Goal: Transaction & Acquisition: Obtain resource

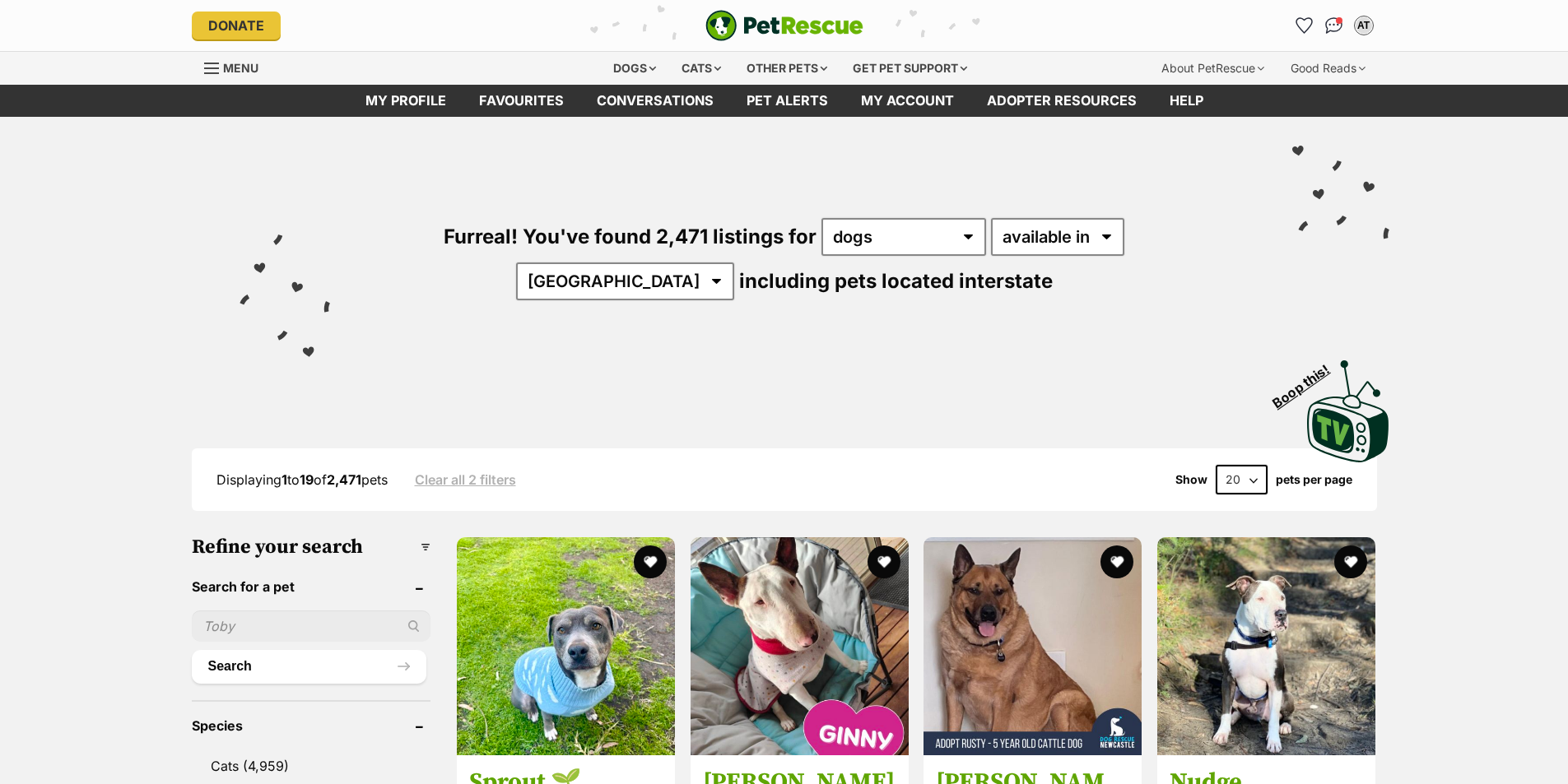
select select "disabled"
click at [991, 218] on select "available in located in" at bounding box center [1057, 237] width 133 height 38
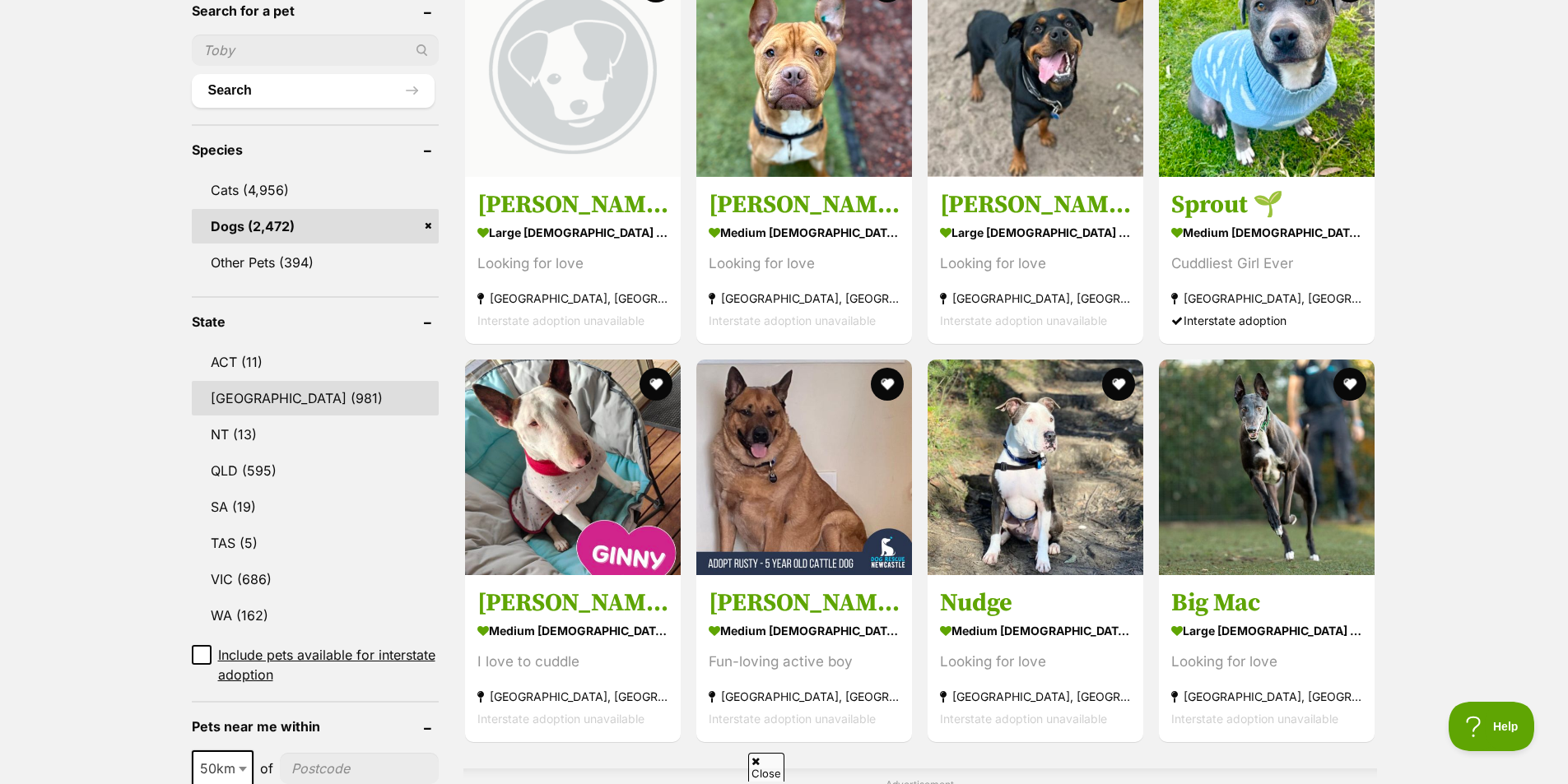
click at [230, 381] on link "NSW (981)" at bounding box center [315, 398] width 247 height 34
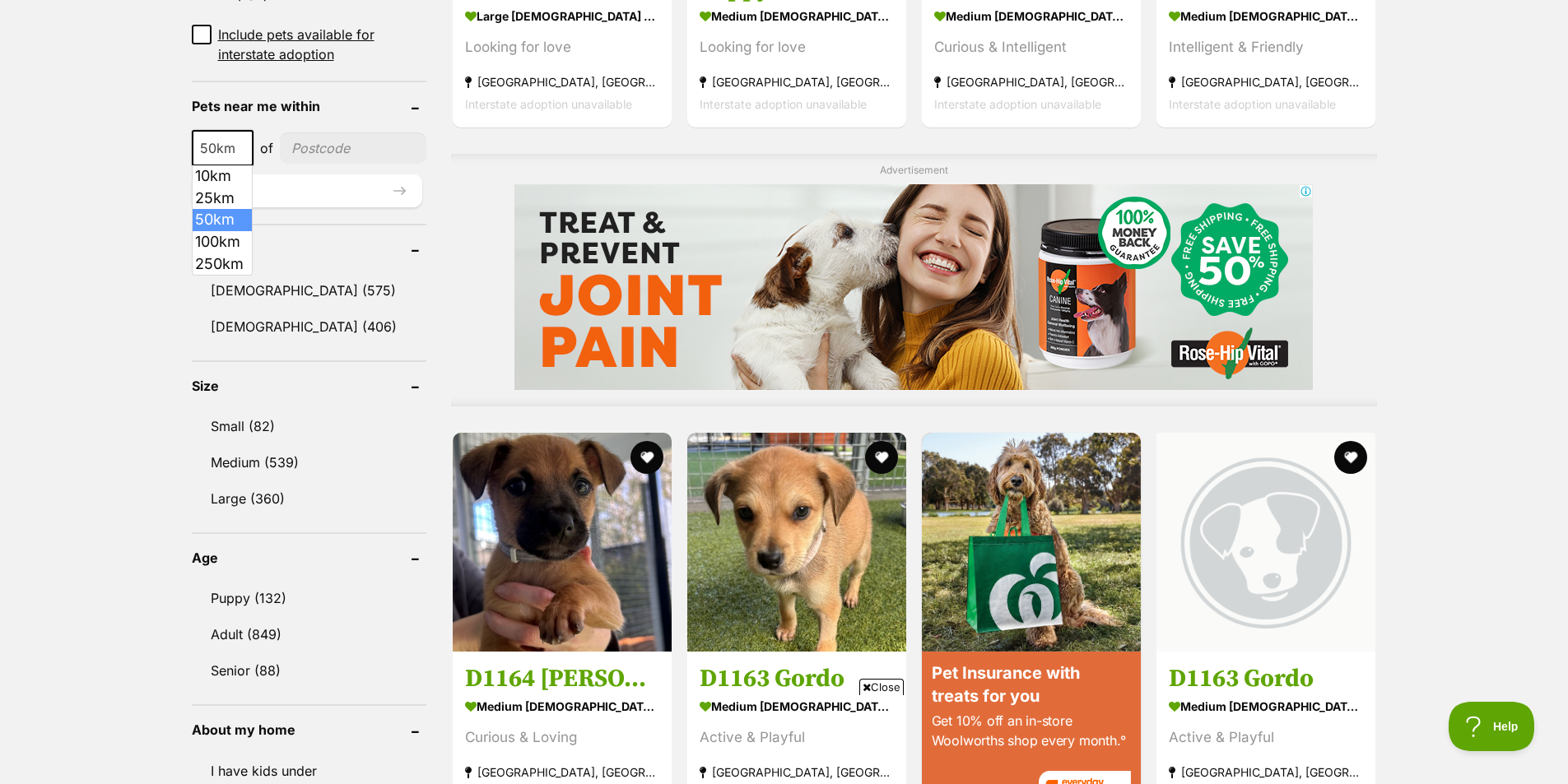
click at [249, 140] on span at bounding box center [245, 148] width 16 height 36
select select "100"
click at [334, 143] on input"] "postcode" at bounding box center [355, 148] width 140 height 32
type input"] "2530"
click at [340, 186] on button "Update" at bounding box center [307, 190] width 230 height 33
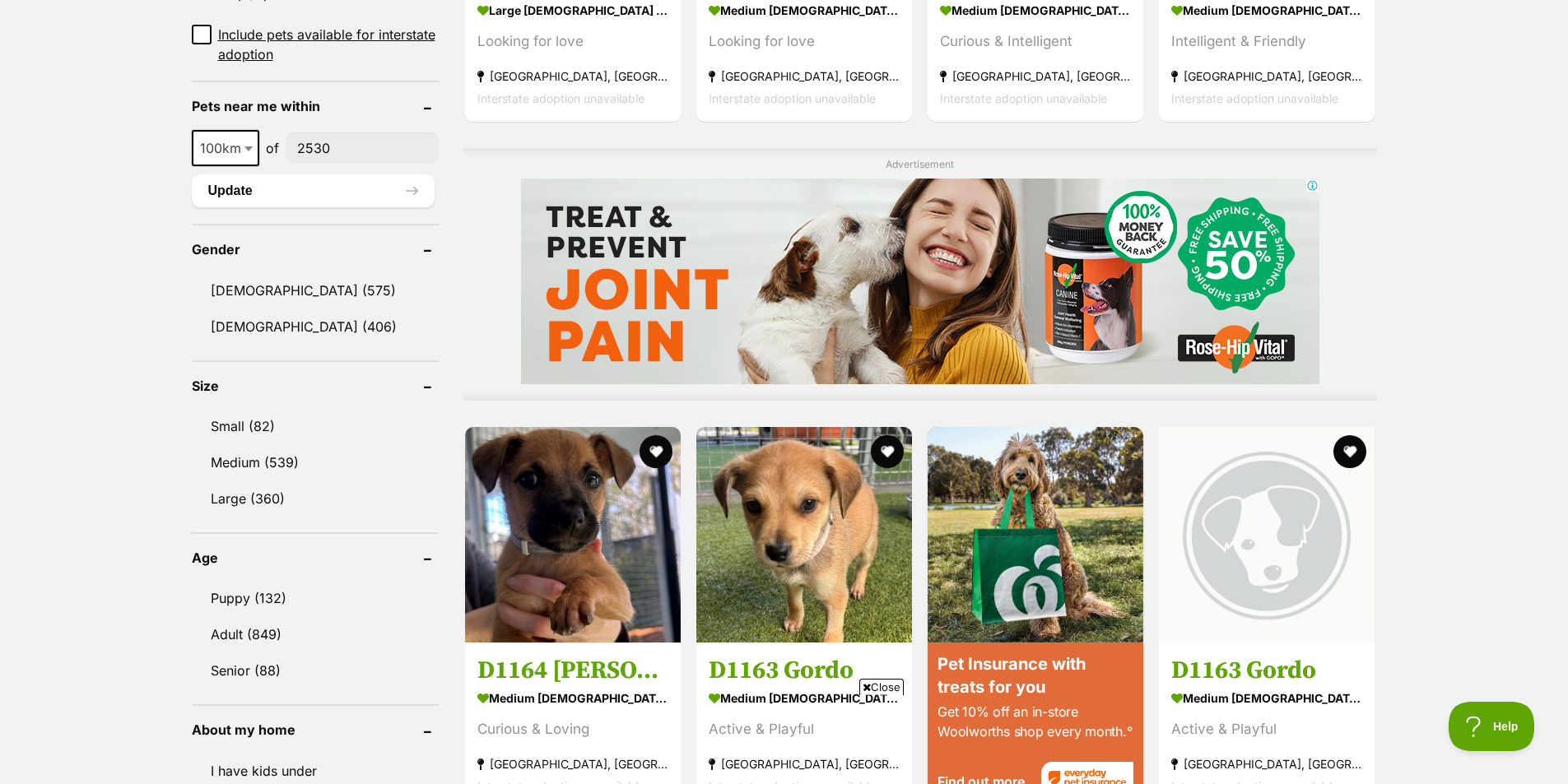
click at [110, 332] on div "Displaying 1 to 19 of 981 pets Clear all 2 filters Show 20 40 60 pets per page …" at bounding box center [784, 748] width 1568 height 3074
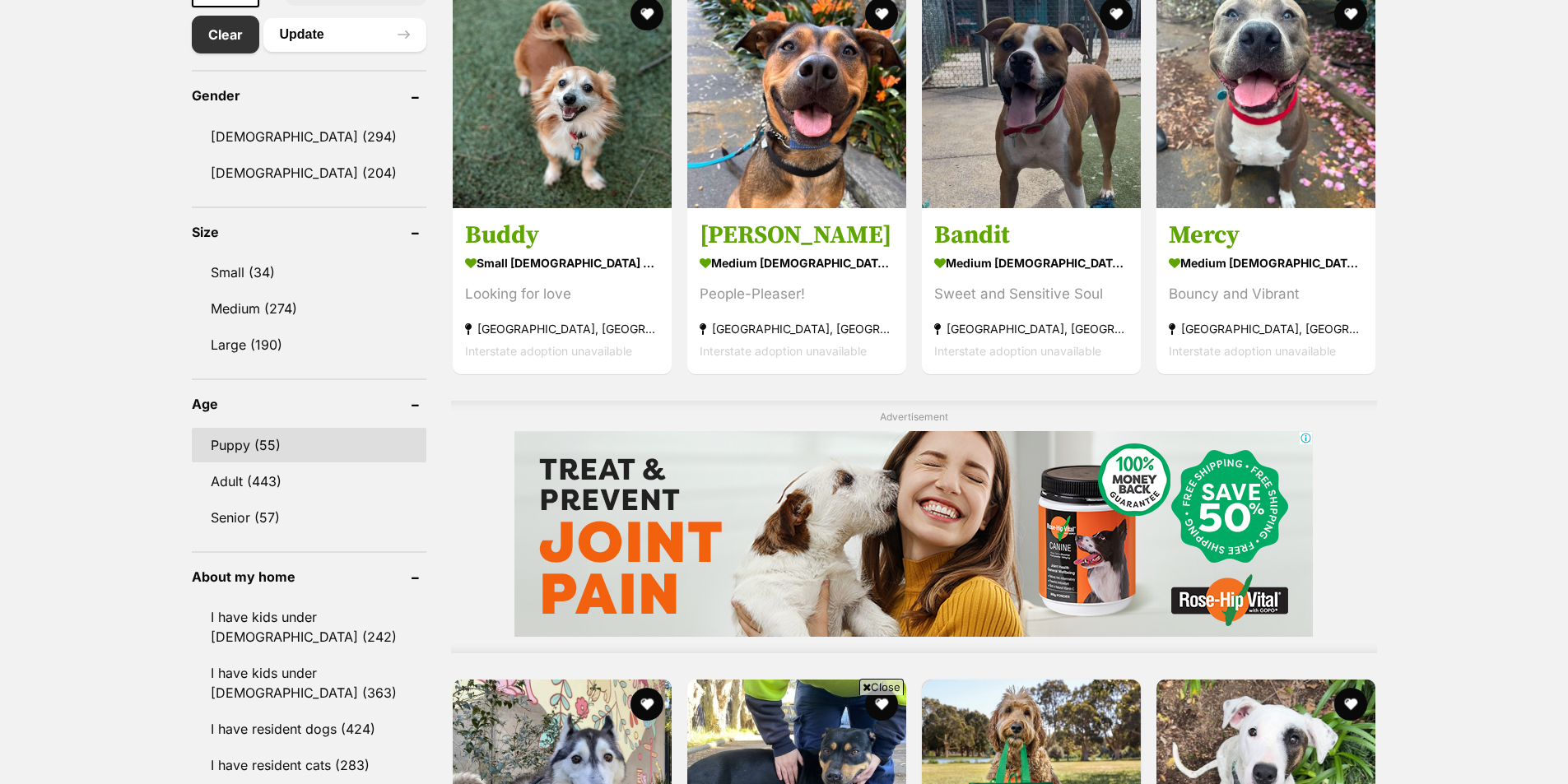
click at [222, 440] on link "Puppy (55)" at bounding box center [309, 445] width 235 height 34
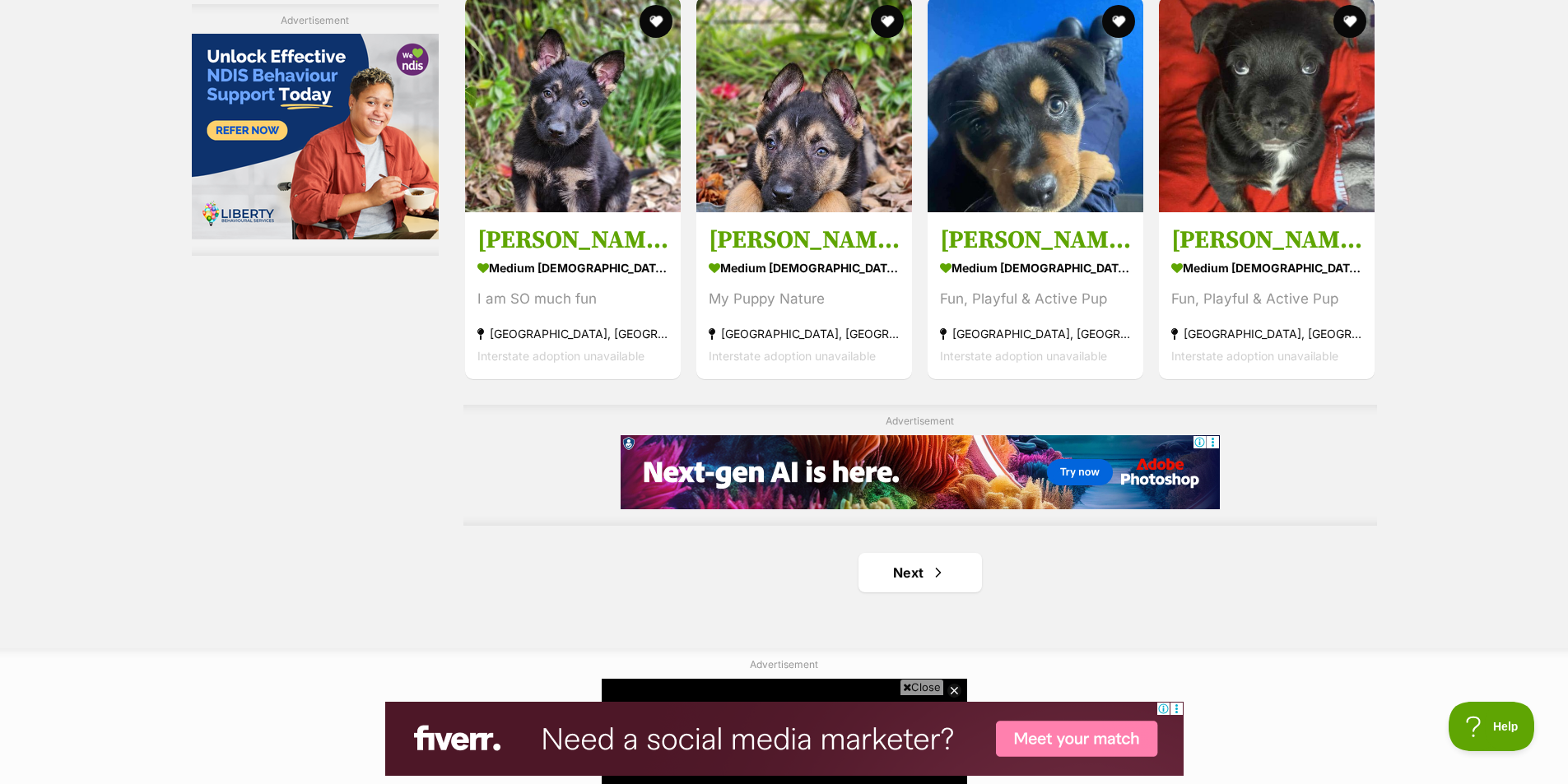
scroll to position [2551, 0]
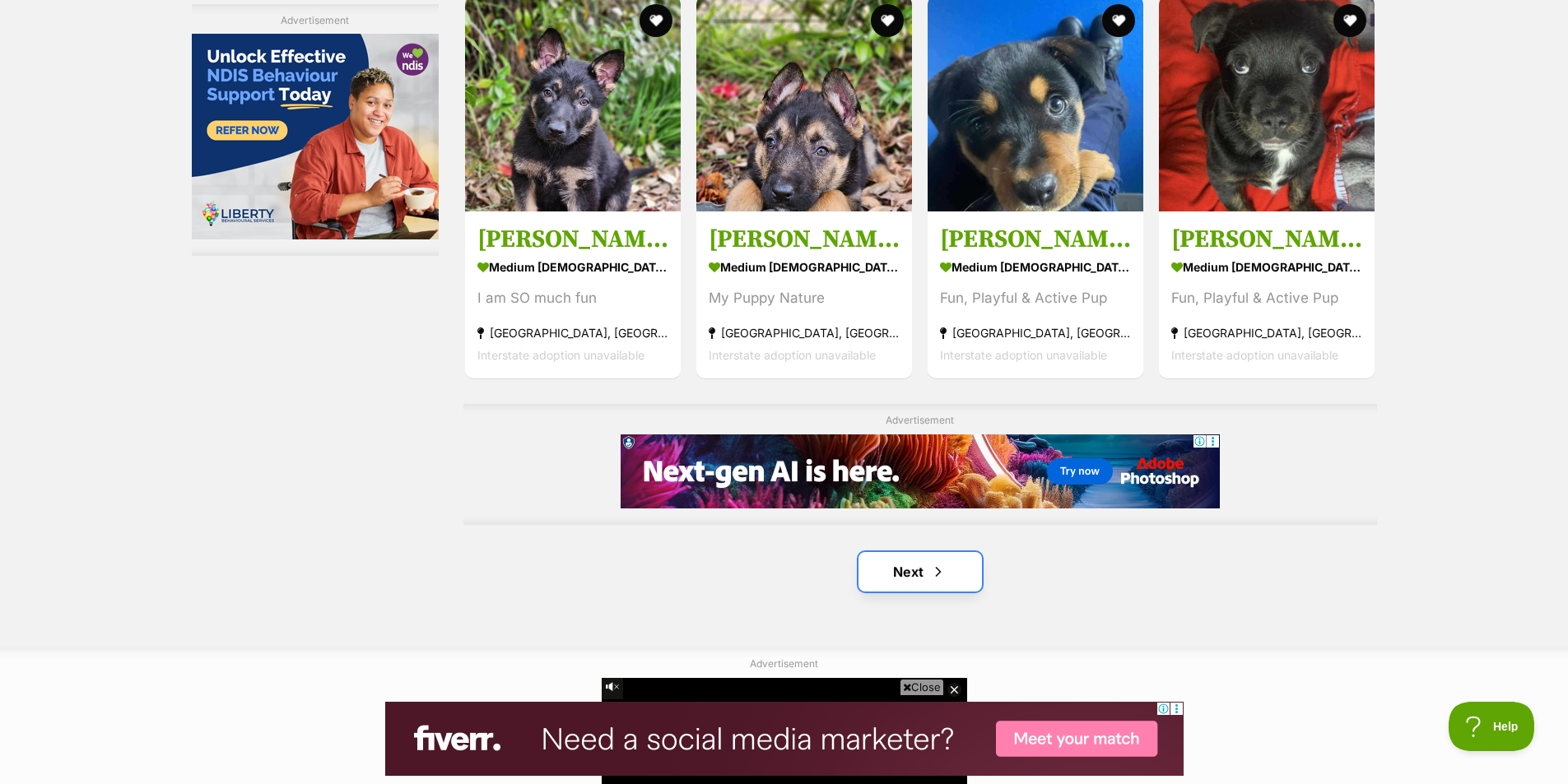
click at [958, 584] on link "Next" at bounding box center [920, 572] width 123 height 40
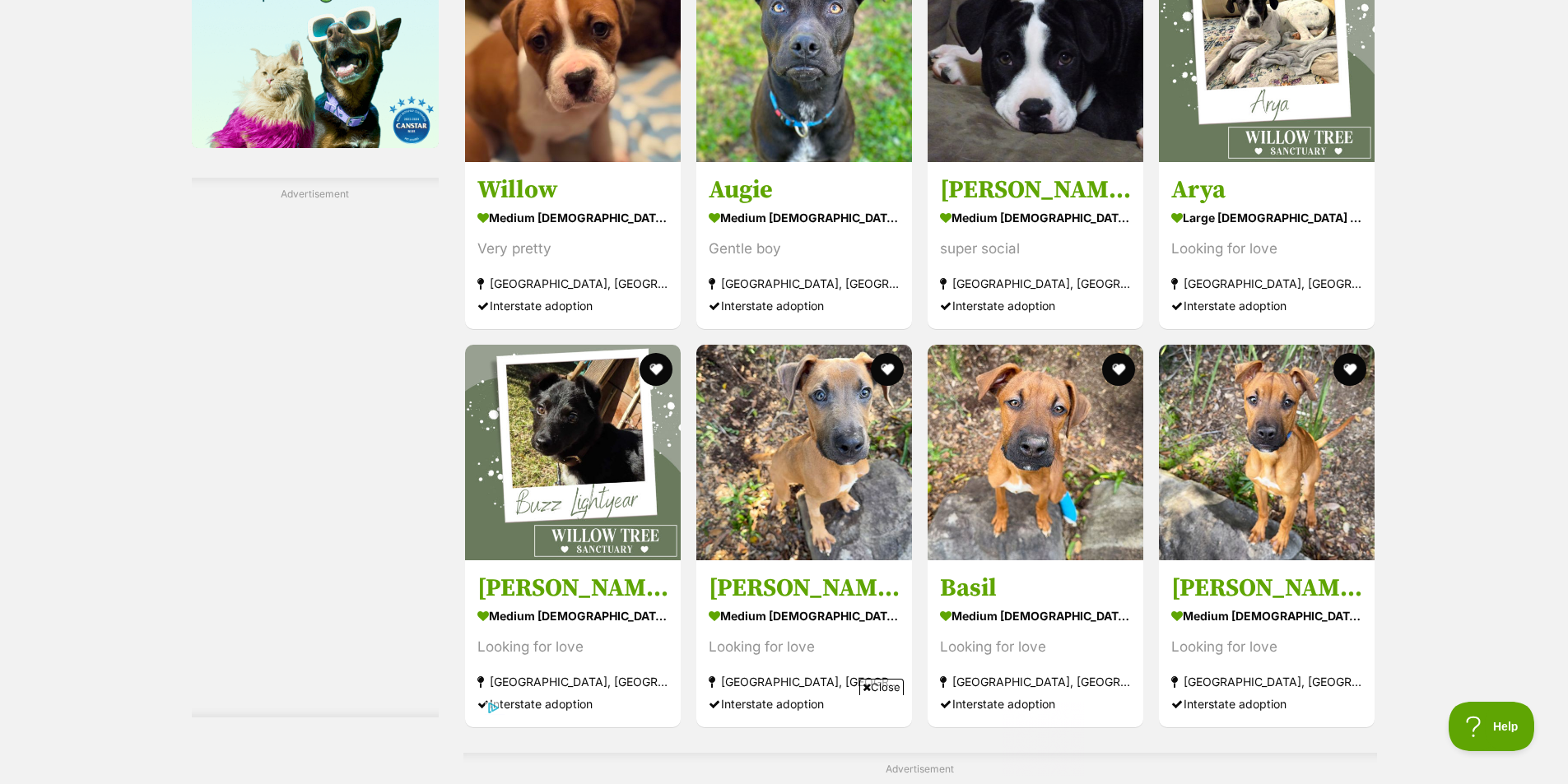
scroll to position [2614, 0]
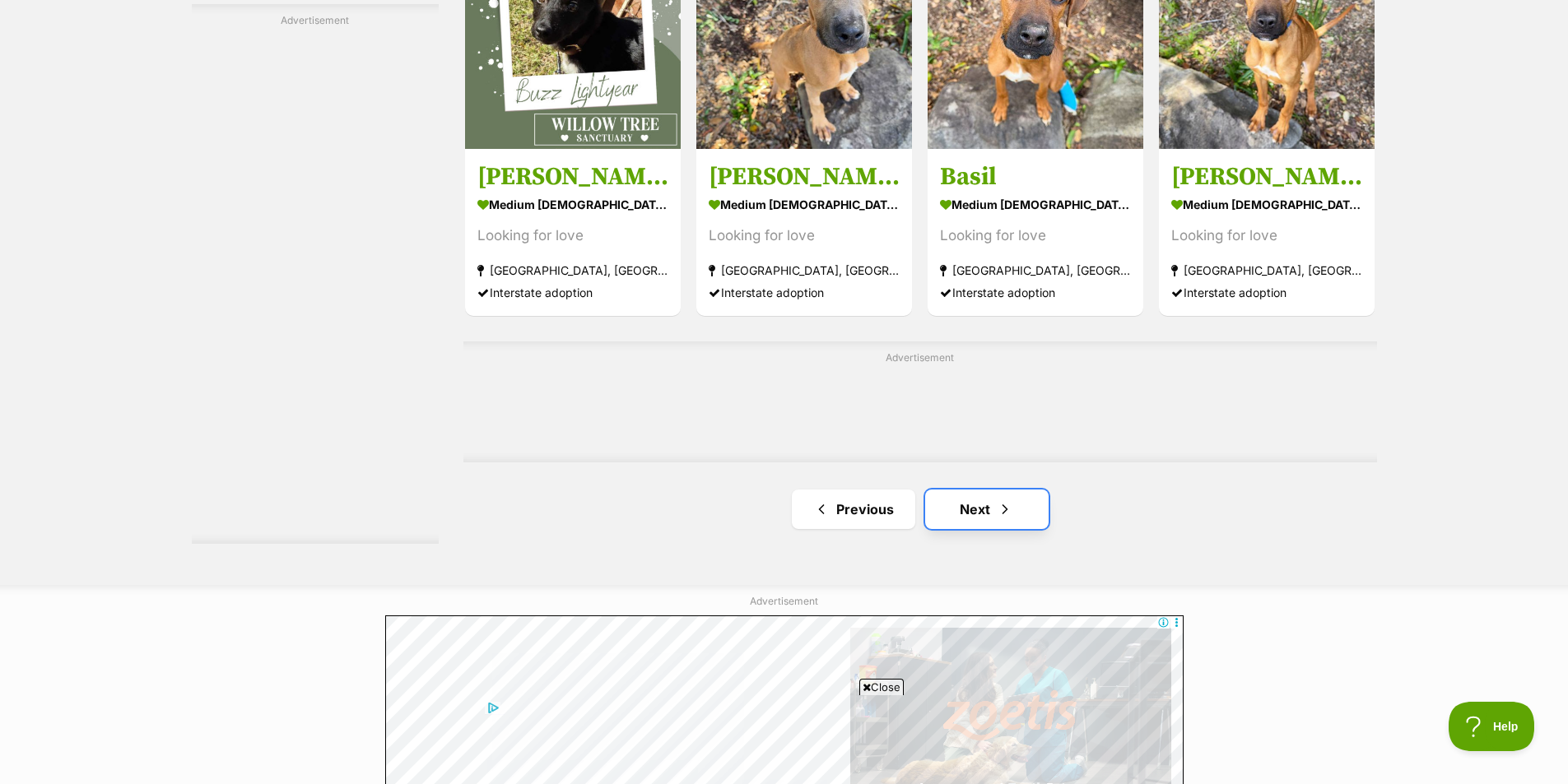
click at [987, 505] on link "Next" at bounding box center [987, 509] width 123 height 40
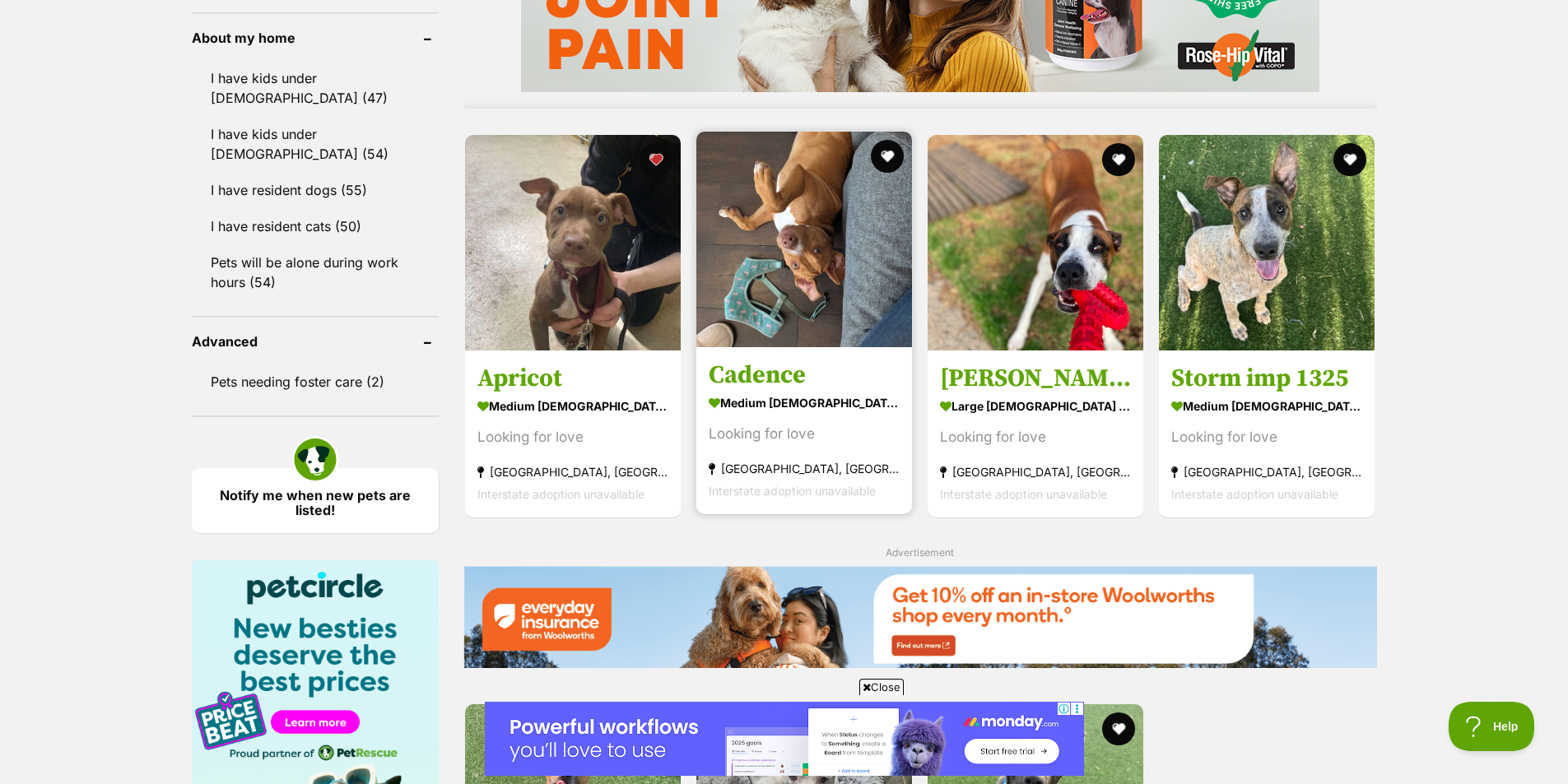
scroll to position [1399, 0]
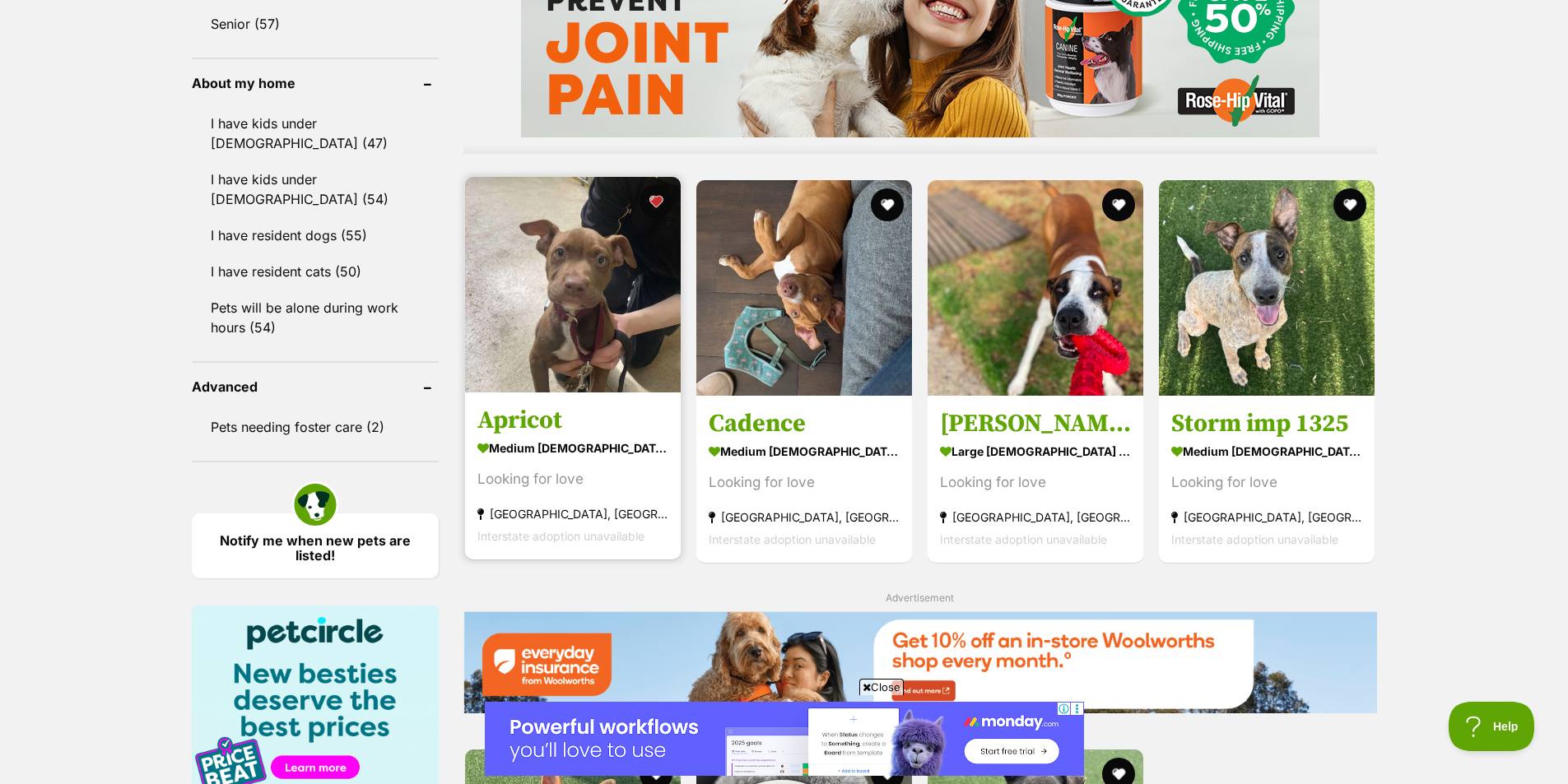
click at [598, 324] on img at bounding box center [573, 285] width 216 height 216
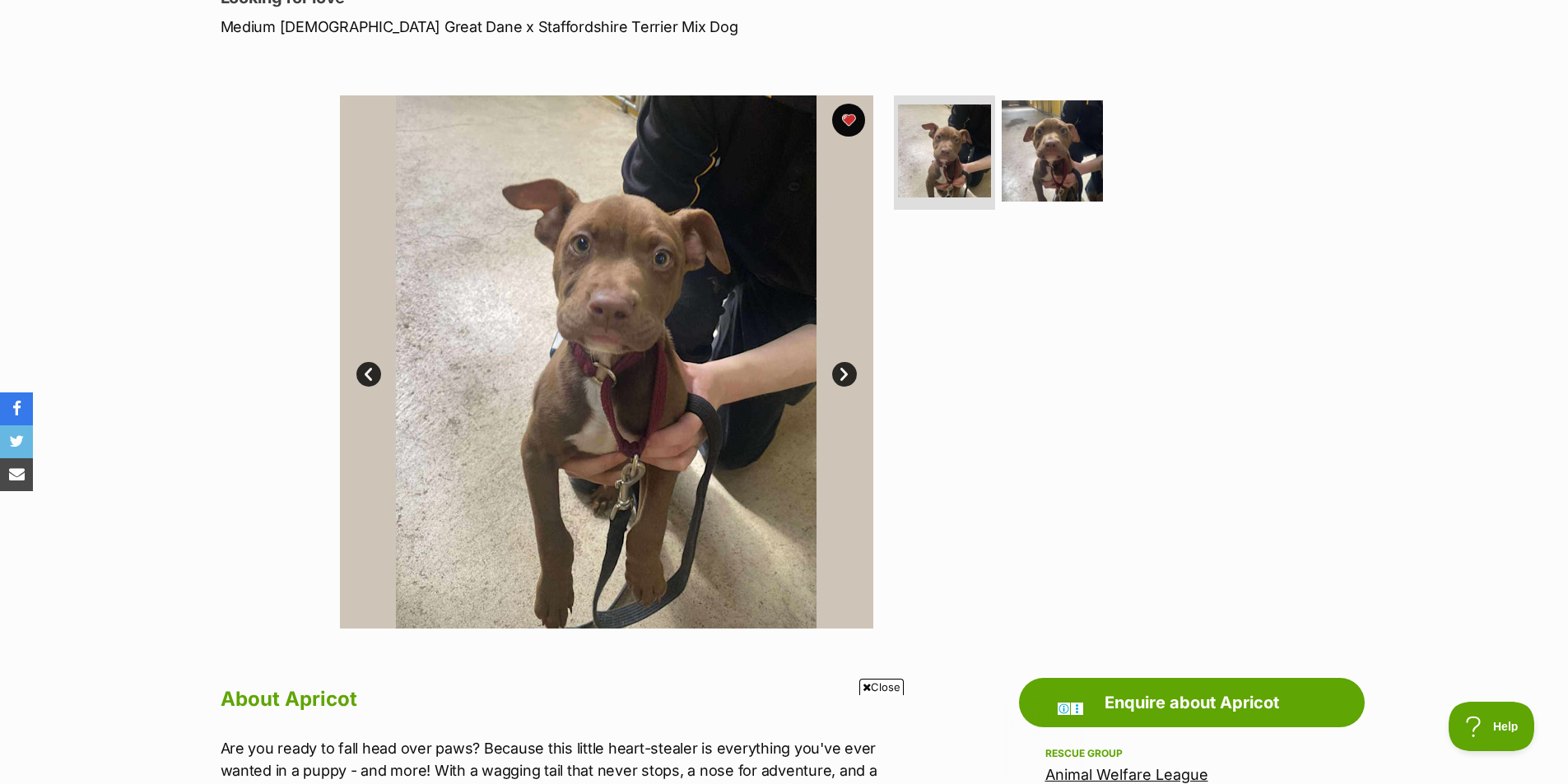
click at [842, 367] on link "Next" at bounding box center [844, 374] width 24 height 24
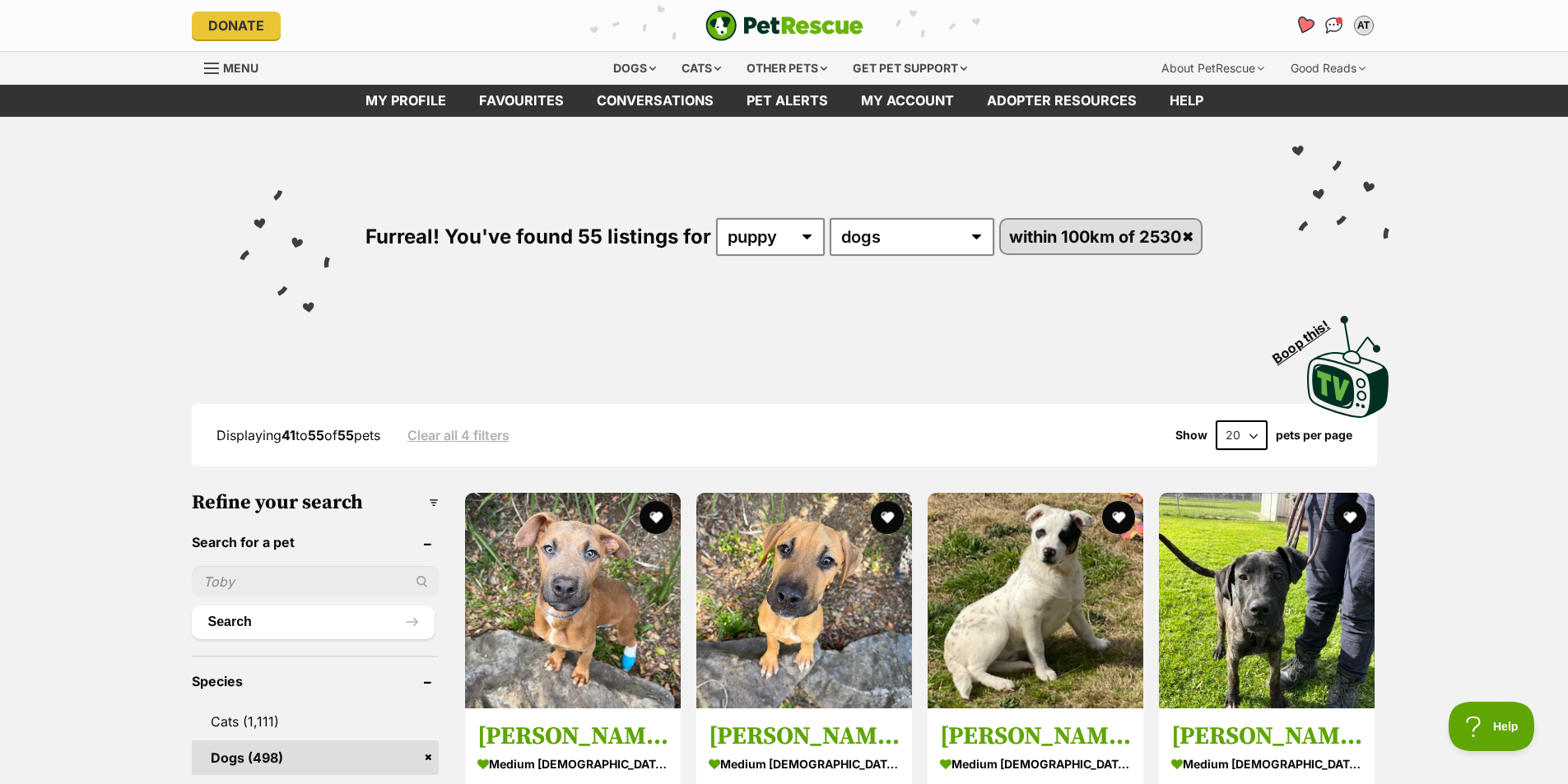
click at [1307, 24] on icon "Favourites" at bounding box center [1303, 24] width 20 height 19
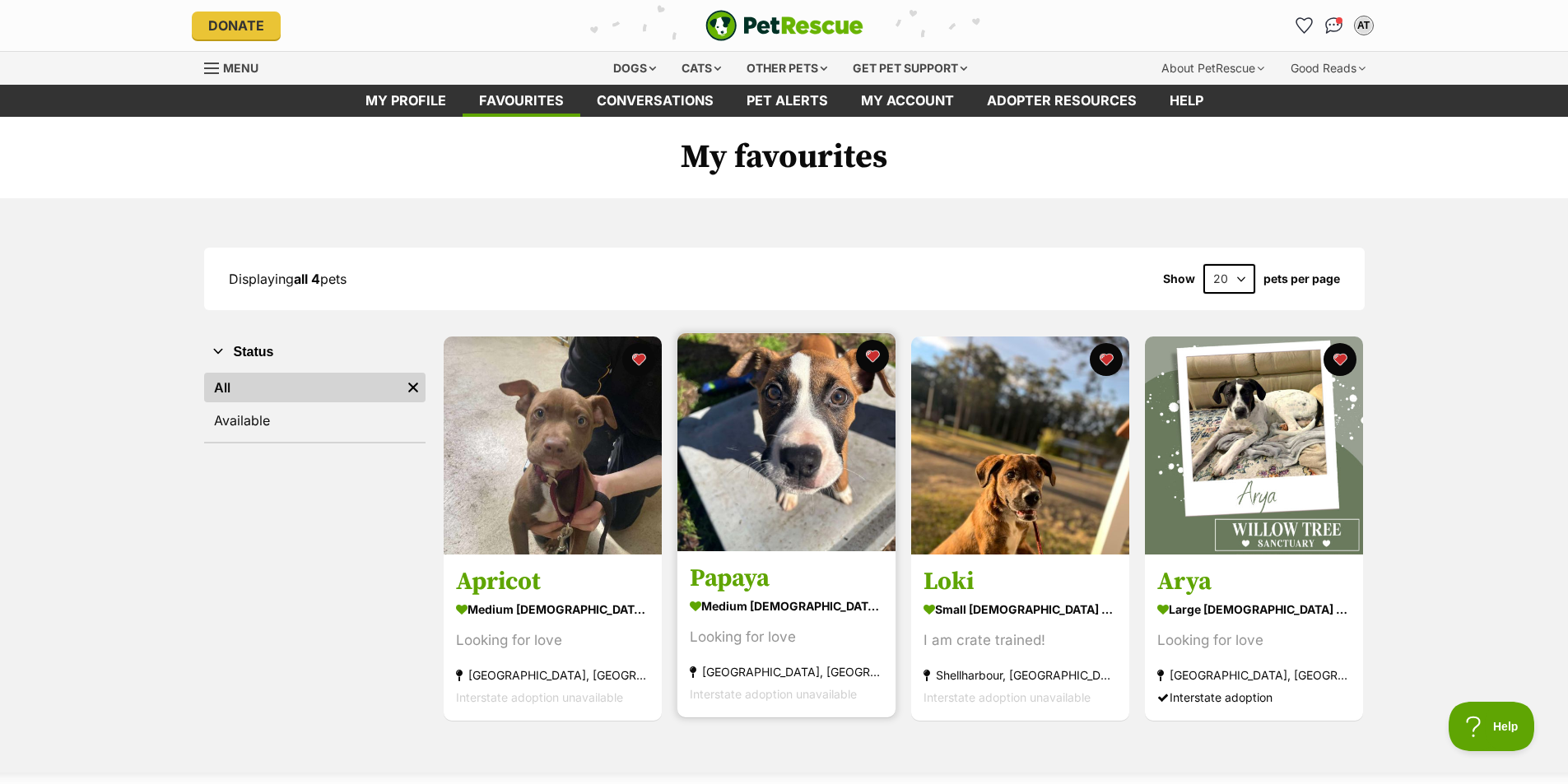
click at [725, 577] on h3 "Papaya" at bounding box center [786, 579] width 193 height 32
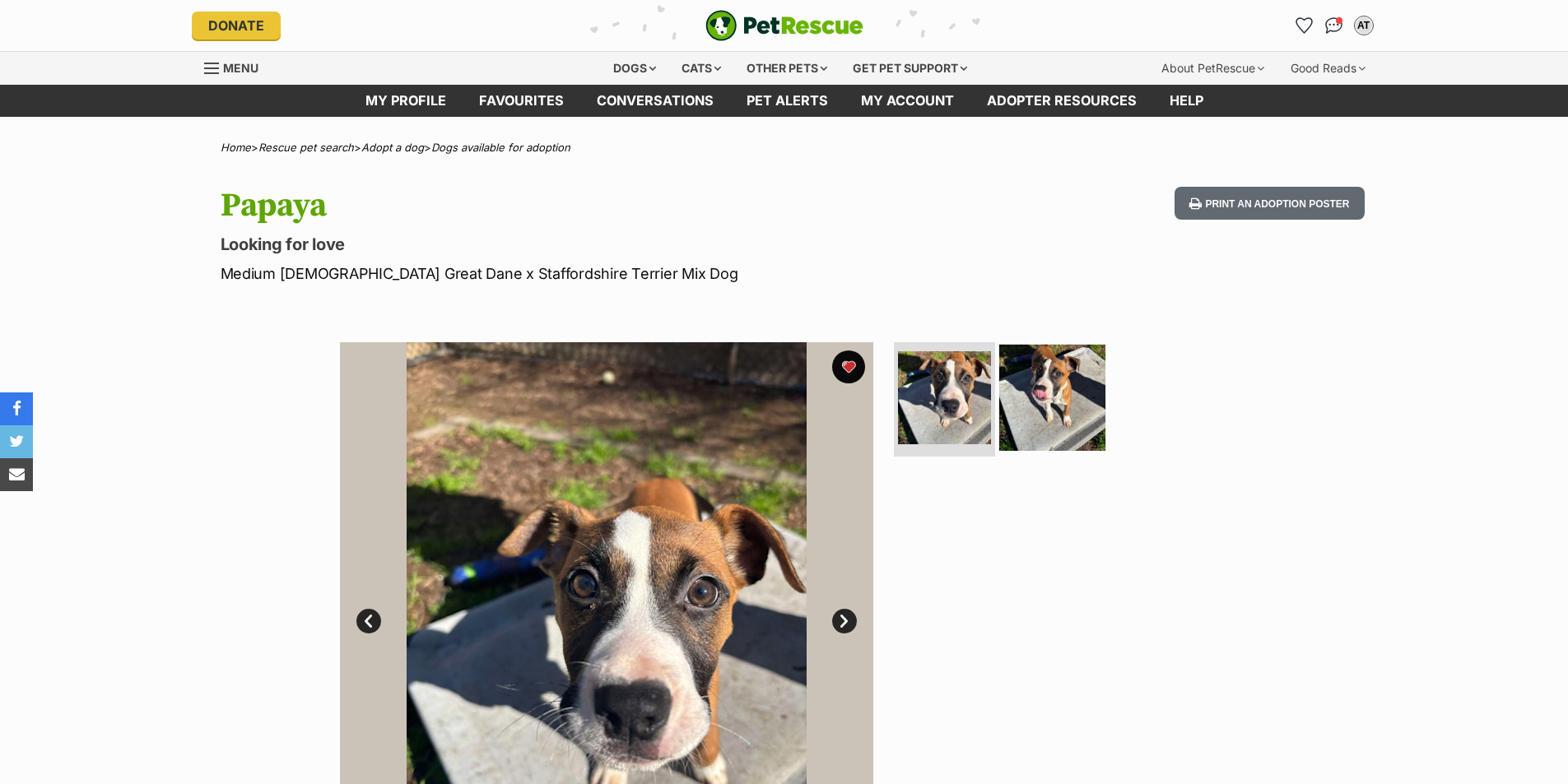
click at [1063, 422] on img at bounding box center [1051, 397] width 106 height 106
